Goal: Information Seeking & Learning: Learn about a topic

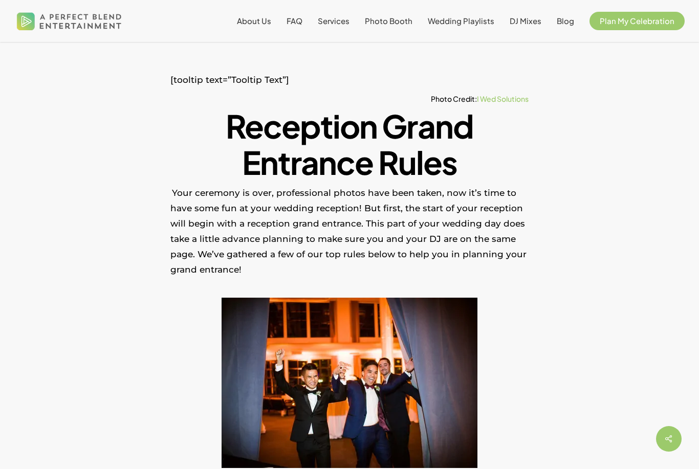
scroll to position [131, 0]
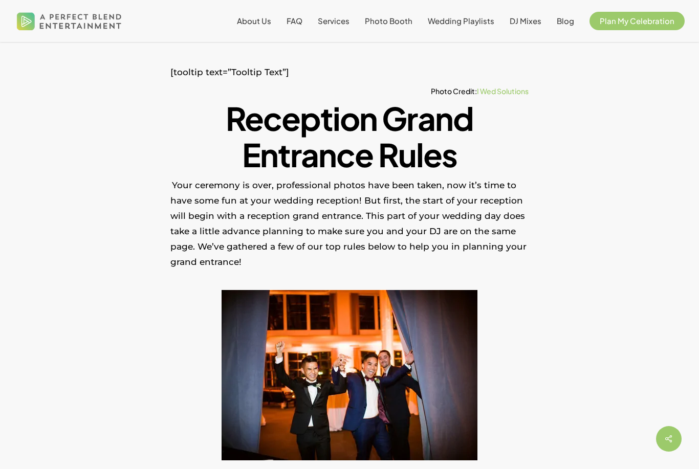
click at [279, 241] on p "Your ceremony is over, professional photos have been taken, now it’s time to ha…" at bounding box center [349, 230] width 358 height 106
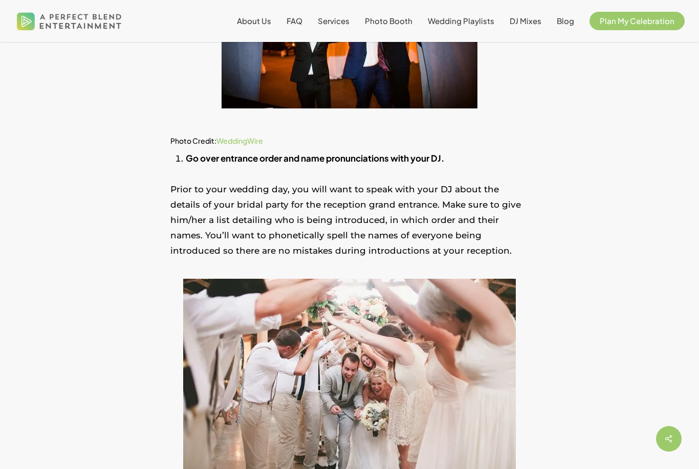
scroll to position [482, 0]
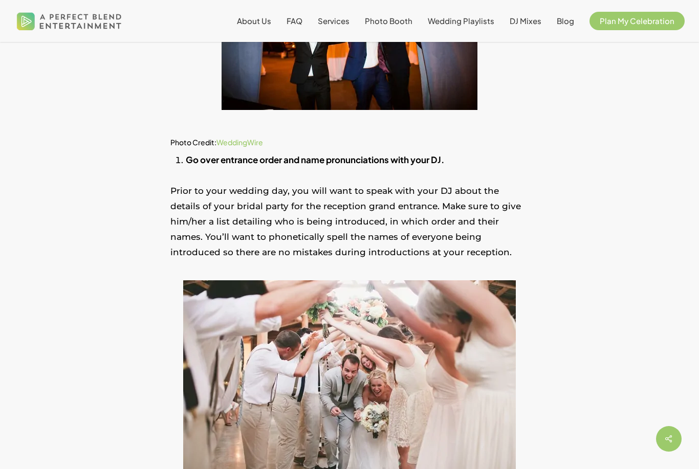
click at [280, 225] on p "Prior to your wedding day, you will want to speak with your DJ about the detail…" at bounding box center [349, 228] width 358 height 90
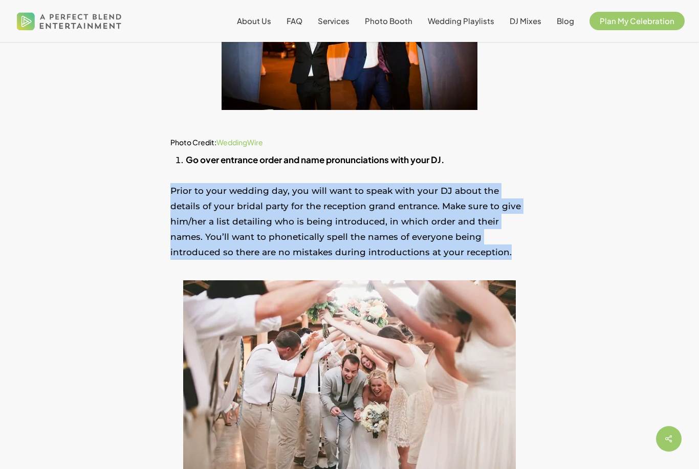
click at [280, 225] on p "Prior to your wedding day, you will want to speak with your DJ about the detail…" at bounding box center [349, 228] width 358 height 90
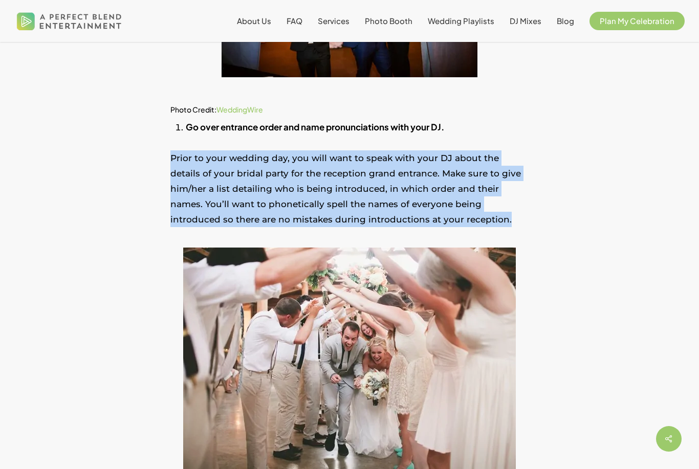
click at [181, 171] on p "Prior to your wedding day, you will want to speak with your DJ about the detail…" at bounding box center [349, 195] width 358 height 90
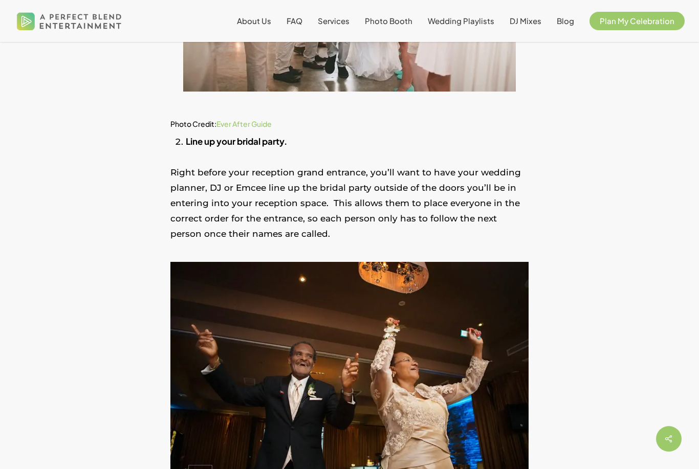
scroll to position [914, 0]
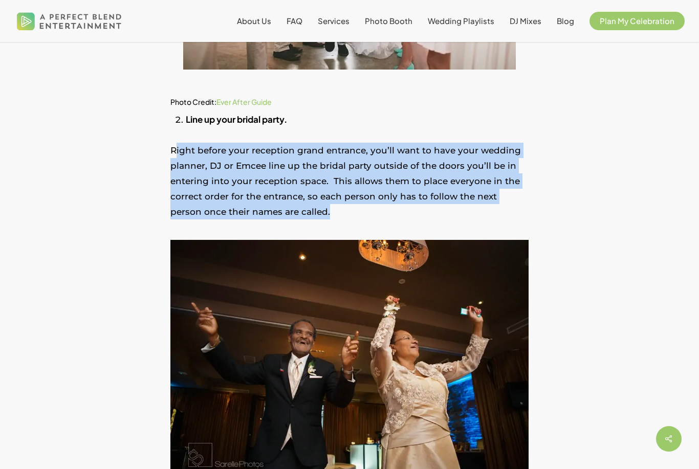
drag, startPoint x: 177, startPoint y: 145, endPoint x: 329, endPoint y: 212, distance: 166.5
click at [329, 212] on p "Right before your reception grand entrance, you’ll want to have your wedding pl…" at bounding box center [349, 188] width 358 height 90
click at [298, 186] on p "Right before your reception grand entrance, you’ll want to have your wedding pl…" at bounding box center [349, 188] width 358 height 90
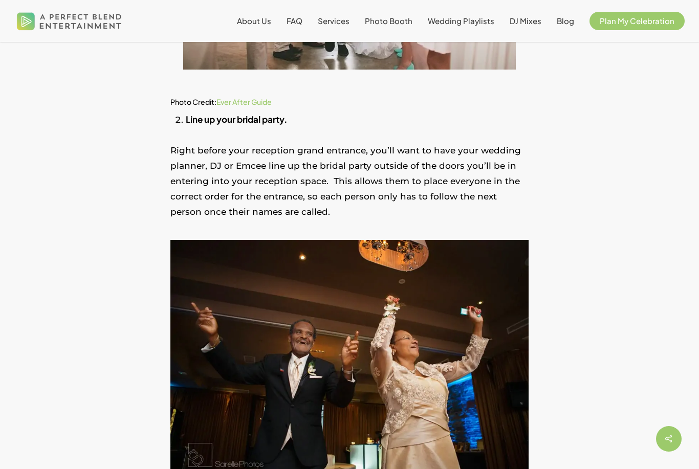
click at [298, 186] on p "Right before your reception grand entrance, you’ll want to have your wedding pl…" at bounding box center [349, 188] width 358 height 90
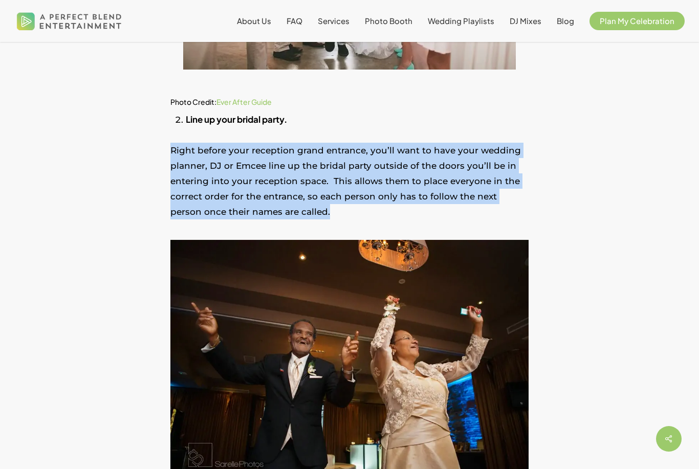
click at [298, 186] on p "Right before your reception grand entrance, you’ll want to have your wedding pl…" at bounding box center [349, 188] width 358 height 90
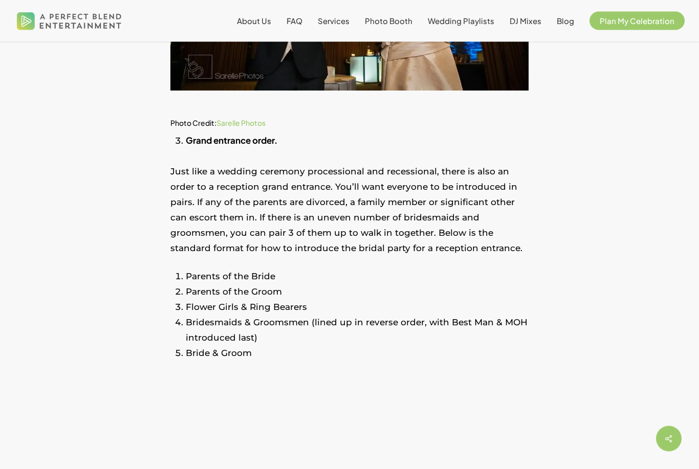
scroll to position [1317, 0]
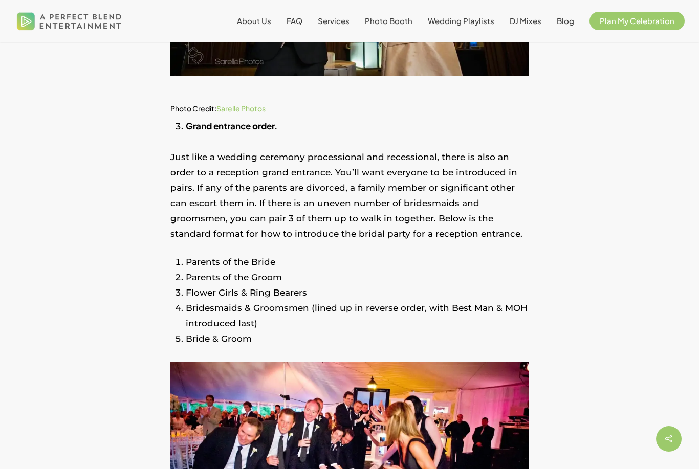
click at [285, 172] on p "Just like a wedding ceremony processional and recessional, there is also an ord…" at bounding box center [349, 201] width 358 height 105
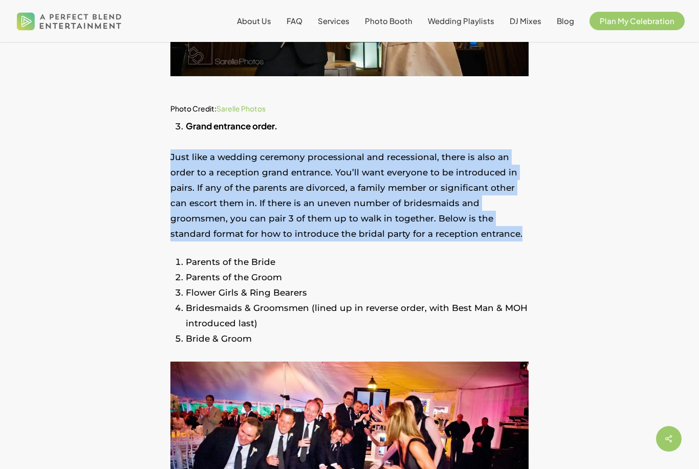
click at [285, 172] on p "Just like a wedding ceremony processional and recessional, there is also an ord…" at bounding box center [349, 201] width 358 height 105
click at [280, 184] on p "Just like a wedding ceremony processional and recessional, there is also an ord…" at bounding box center [349, 201] width 358 height 105
drag, startPoint x: 171, startPoint y: 156, endPoint x: 445, endPoint y: 231, distance: 283.7
click at [445, 231] on p "Just like a wedding ceremony processional and recessional, there is also an ord…" at bounding box center [349, 201] width 358 height 105
click at [360, 192] on p "Just like a wedding ceremony processional and recessional, there is also an ord…" at bounding box center [349, 201] width 358 height 105
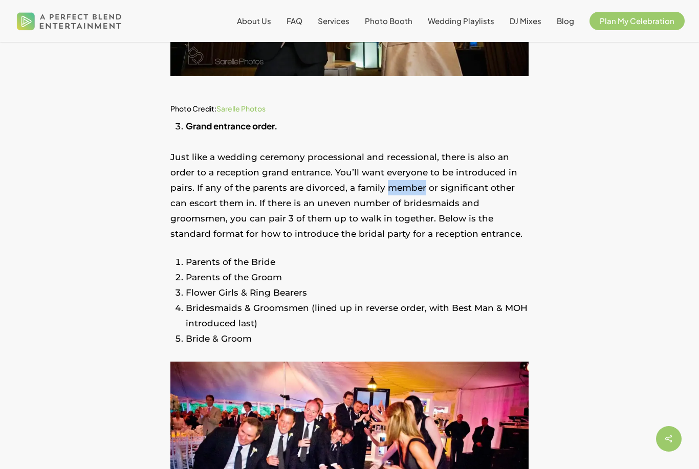
click at [360, 192] on p "Just like a wedding ceremony processional and recessional, there is also an ord…" at bounding box center [349, 201] width 358 height 105
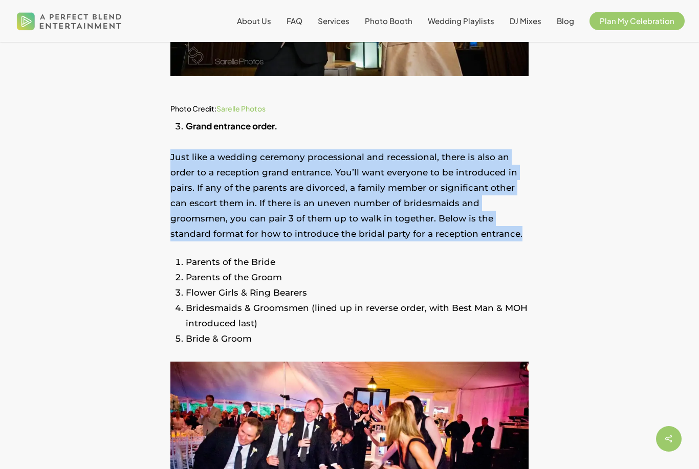
click at [360, 192] on p "Just like a wedding ceremony processional and recessional, there is also an ord…" at bounding box center [349, 201] width 358 height 105
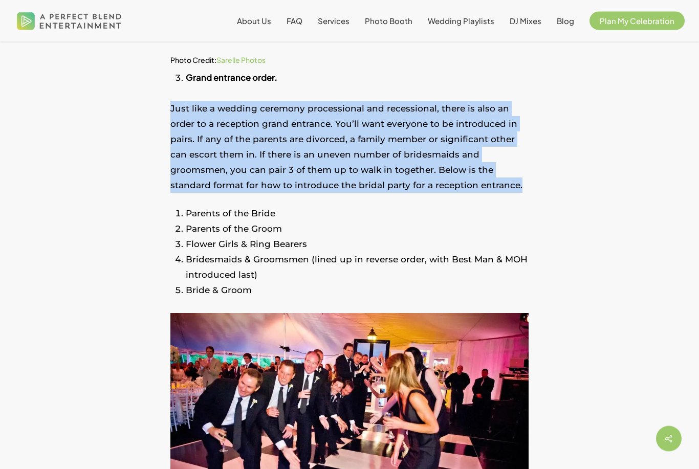
scroll to position [1365, 0]
click at [291, 133] on p "Just like a wedding ceremony processional and recessional, there is also an ord…" at bounding box center [349, 153] width 358 height 105
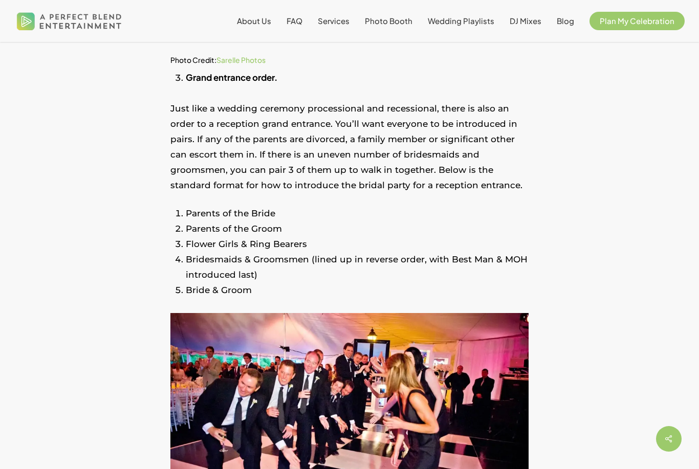
click at [291, 133] on p "Just like a wedding ceremony processional and recessional, there is also an ord…" at bounding box center [349, 153] width 358 height 105
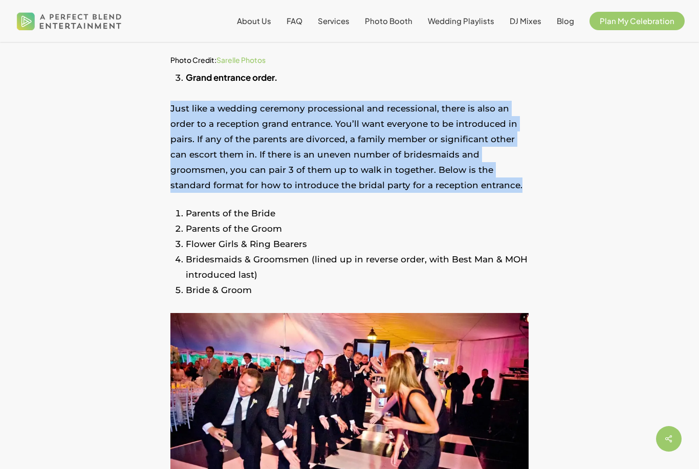
click at [291, 133] on p "Just like a wedding ceremony processional and recessional, there is also an ord…" at bounding box center [349, 153] width 358 height 105
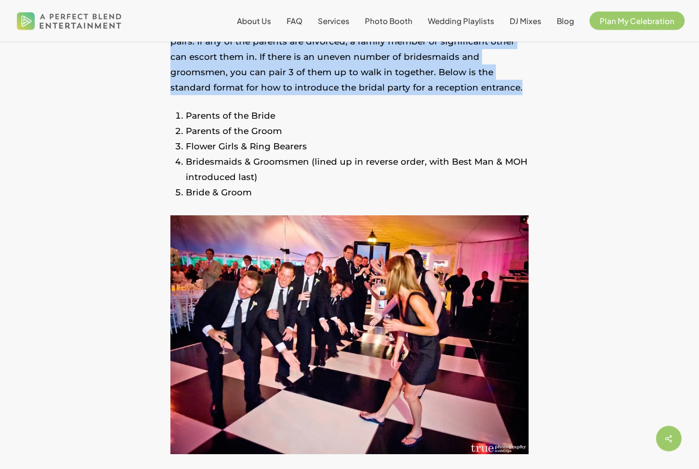
scroll to position [1463, 0]
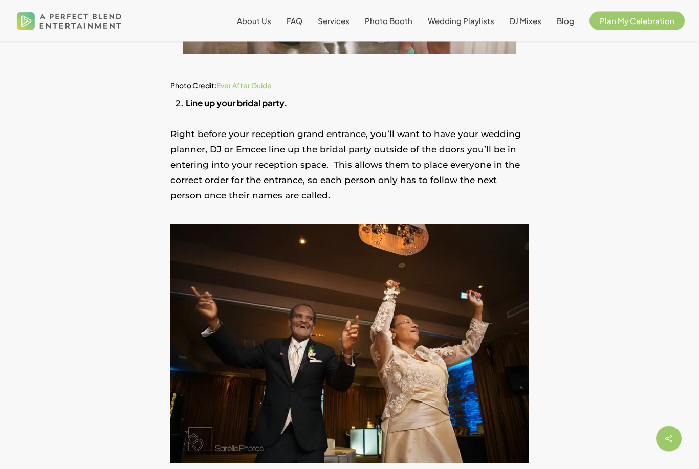
click at [304, 154] on p "Right before your reception grand entrance, you’ll want to have your wedding pl…" at bounding box center [349, 172] width 358 height 90
click at [304, 154] on p "Right before your reception grand entrance, you’ll want to have your wedding pl…" at bounding box center [349, 171] width 358 height 90
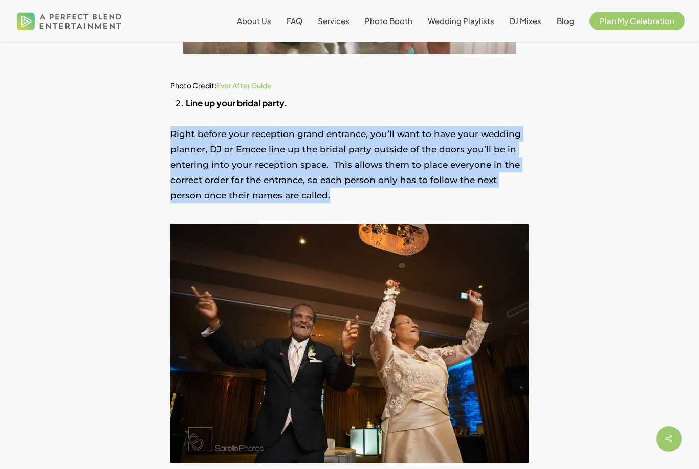
click at [304, 154] on p "Right before your reception grand entrance, you’ll want to have your wedding pl…" at bounding box center [349, 171] width 358 height 90
click at [296, 141] on p "Right before your reception grand entrance, you’ll want to have your wedding pl…" at bounding box center [349, 171] width 358 height 90
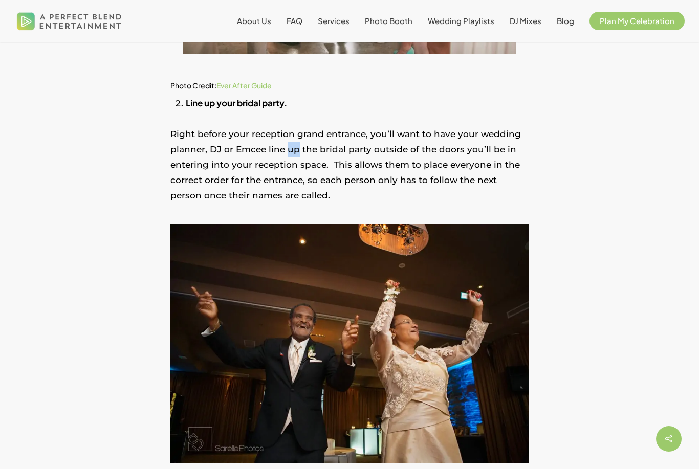
click at [296, 141] on p "Right before your reception grand entrance, you’ll want to have your wedding pl…" at bounding box center [349, 171] width 358 height 90
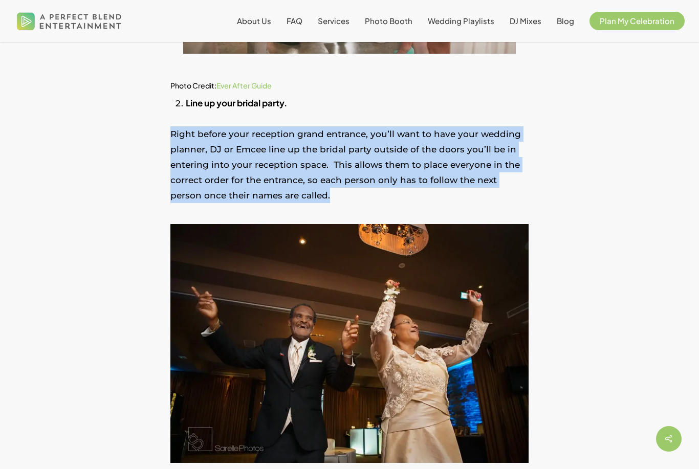
click at [296, 141] on p "Right before your reception grand entrance, you’ll want to have your wedding pl…" at bounding box center [349, 171] width 358 height 90
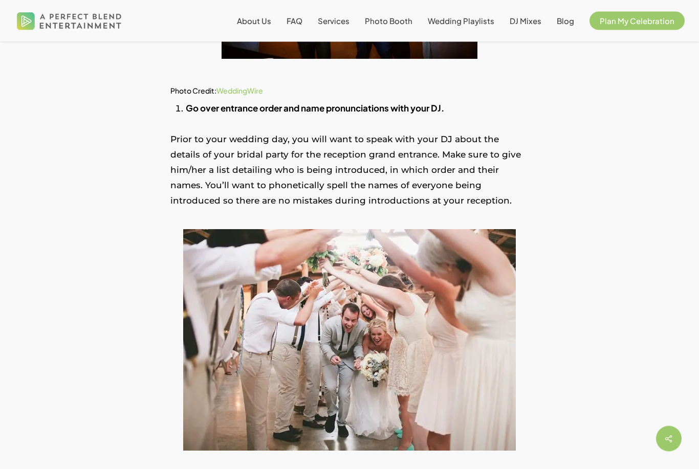
scroll to position [519, 0]
click at [284, 172] on p "Prior to your wedding day, you will want to speak with your DJ about the detail…" at bounding box center [349, 176] width 358 height 90
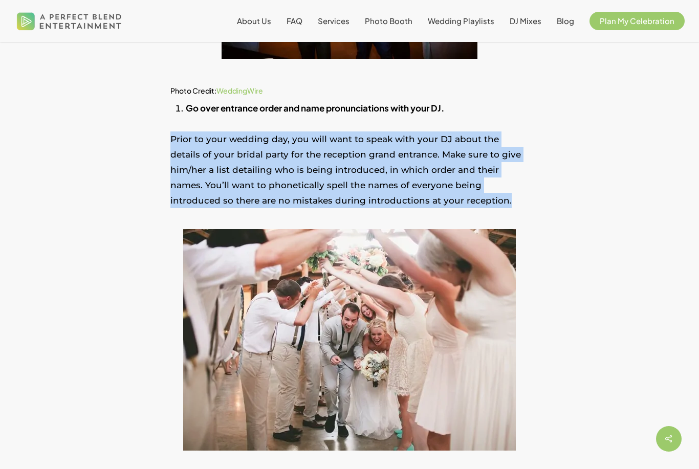
click at [284, 172] on p "Prior to your wedding day, you will want to speak with your DJ about the detail…" at bounding box center [349, 176] width 358 height 90
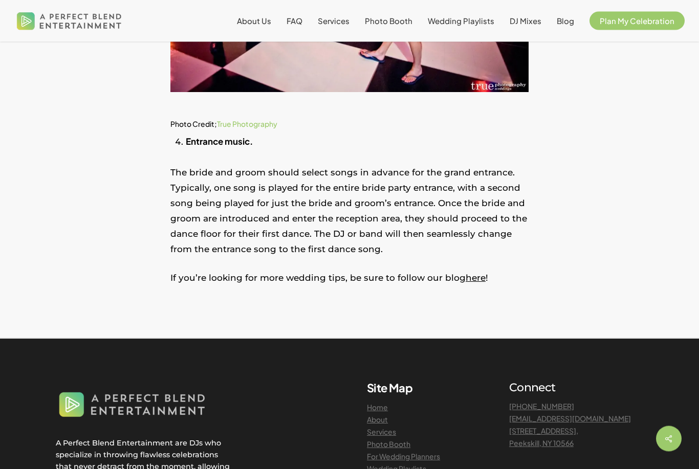
scroll to position [1811, 0]
click at [255, 217] on p "The bride and groom should select songs in advance for the grand entrance. Typi…" at bounding box center [349, 217] width 358 height 105
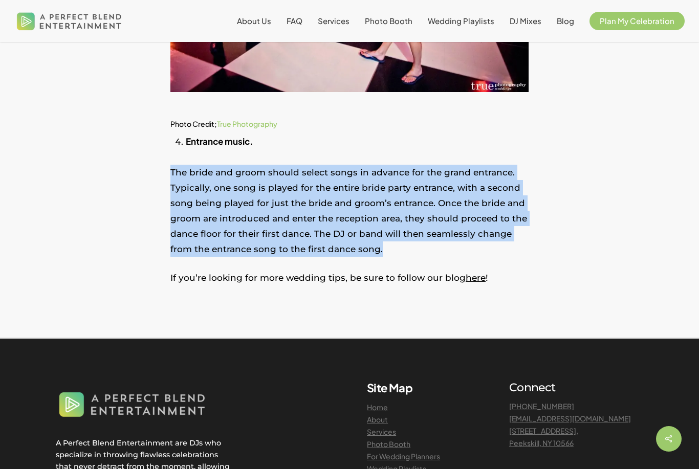
click at [255, 217] on p "The bride and groom should select songs in advance for the grand entrance. Typi…" at bounding box center [349, 217] width 358 height 105
